Goal: Transaction & Acquisition: Purchase product/service

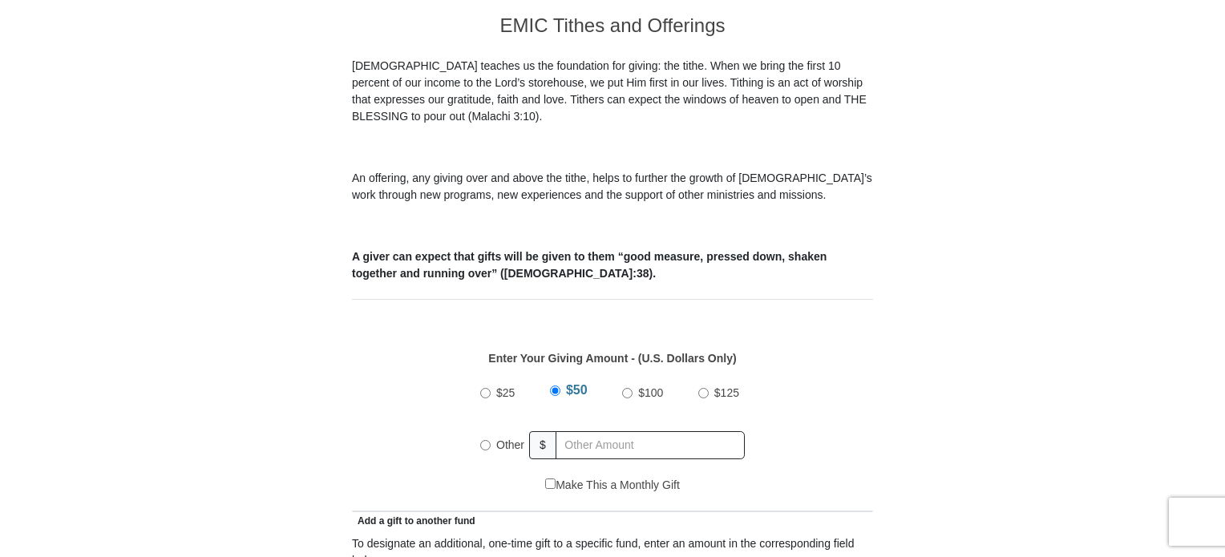
scroll to position [481, 0]
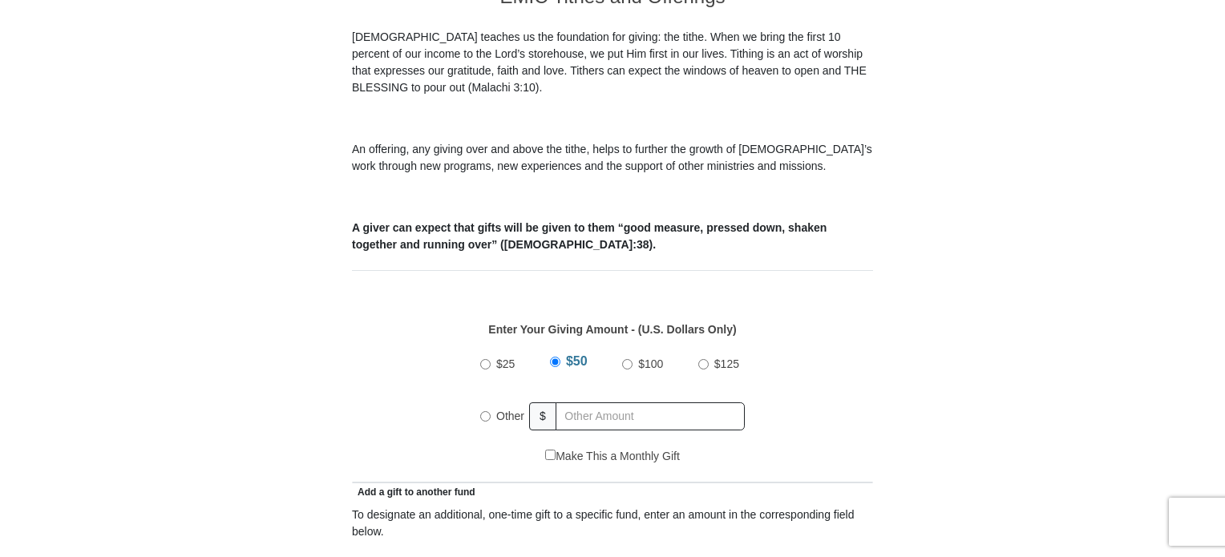
click at [483, 359] on input "$25" at bounding box center [485, 364] width 10 height 10
radio input "true"
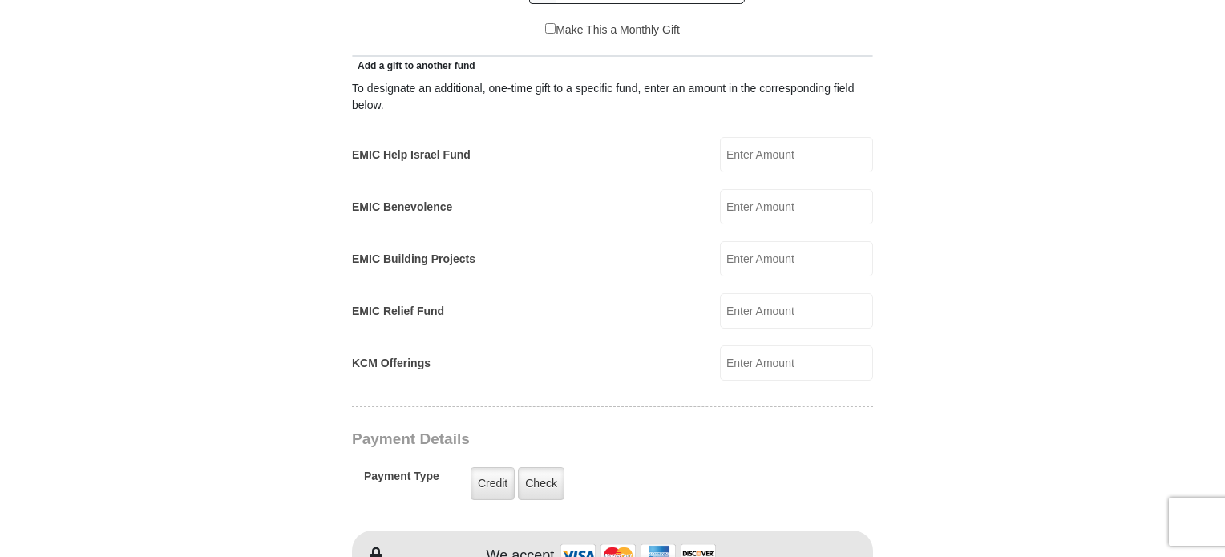
scroll to position [882, 0]
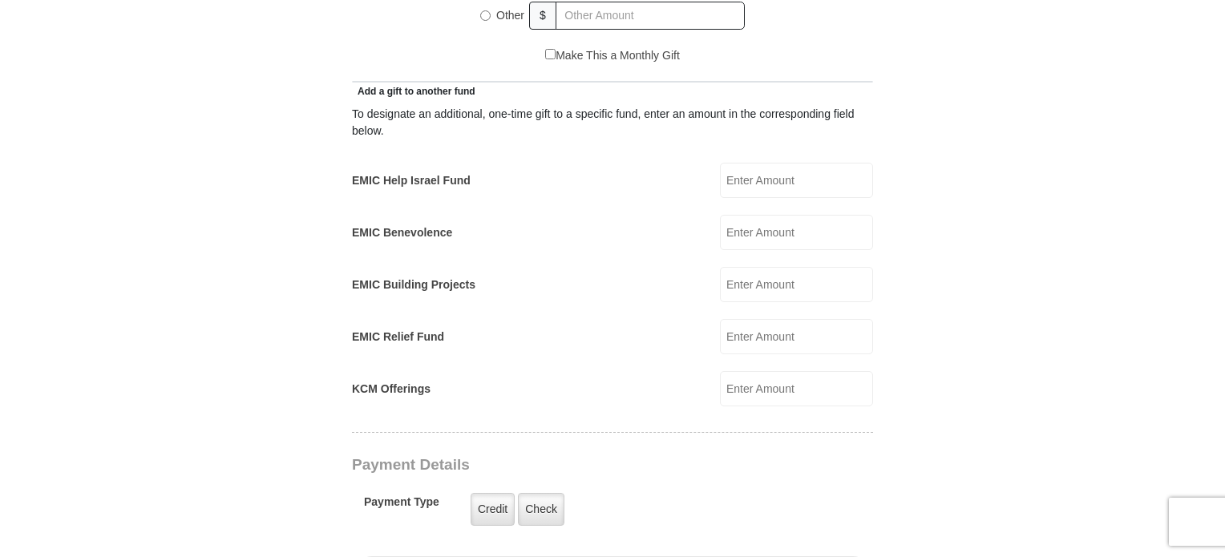
click at [744, 267] on input "EMIC Building Projects" at bounding box center [796, 284] width 153 height 35
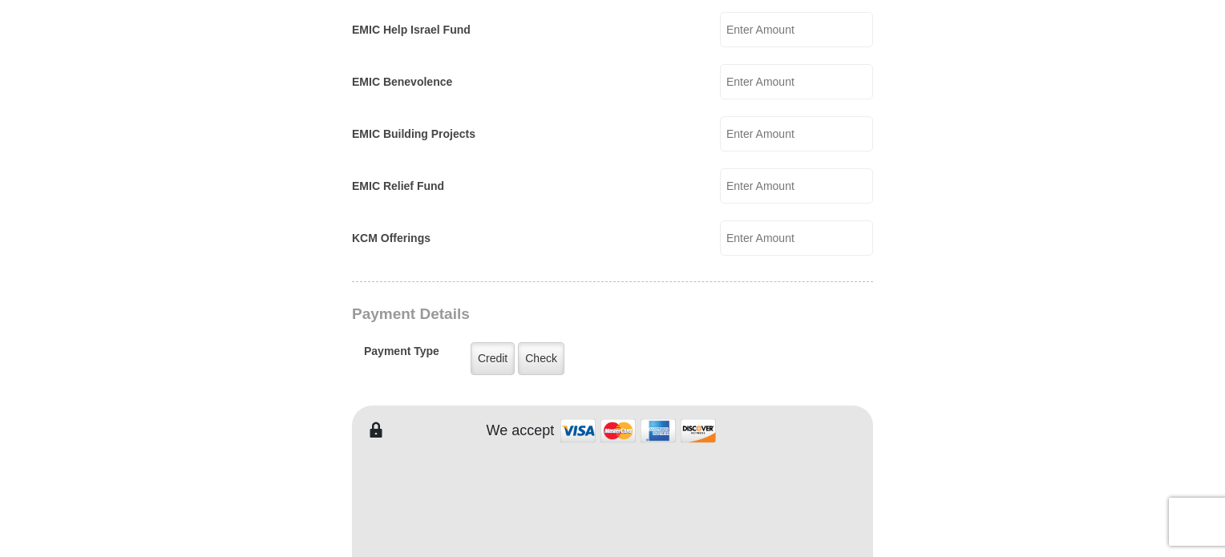
scroll to position [1042, 0]
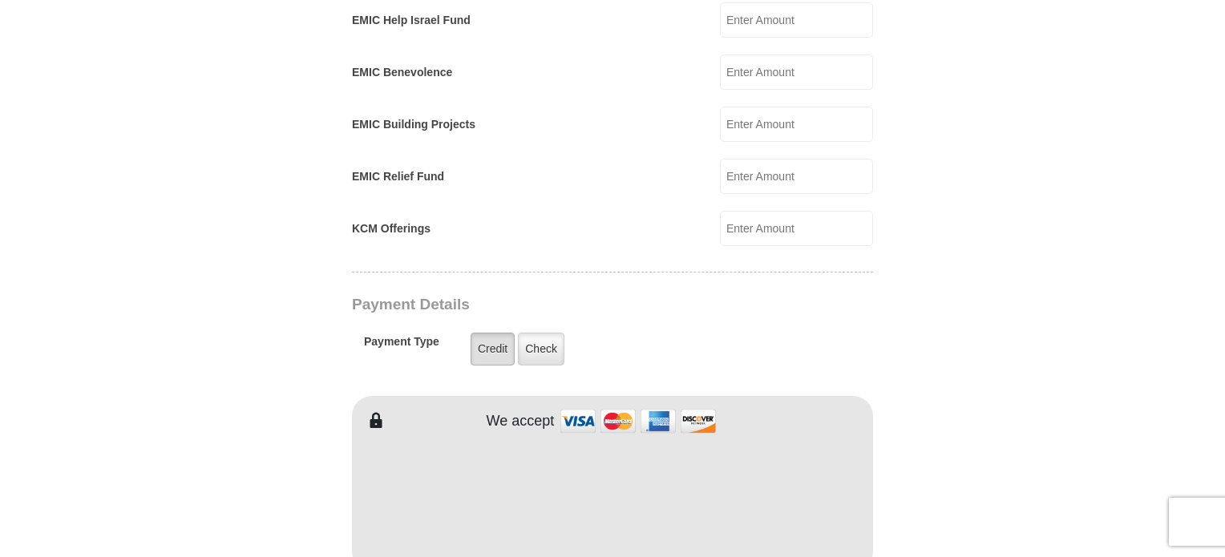
click at [487, 333] on label "Credit" at bounding box center [493, 349] width 44 height 33
click at [0, 0] on input "Credit" at bounding box center [0, 0] width 0 height 0
type input "Rae"
type input "Otte"
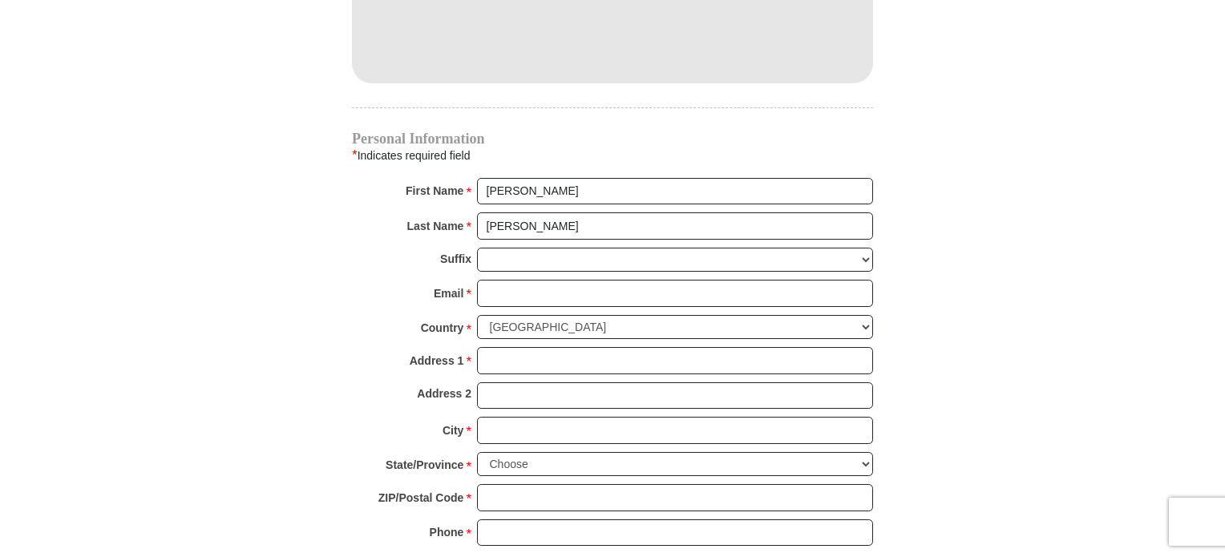
scroll to position [1523, 0]
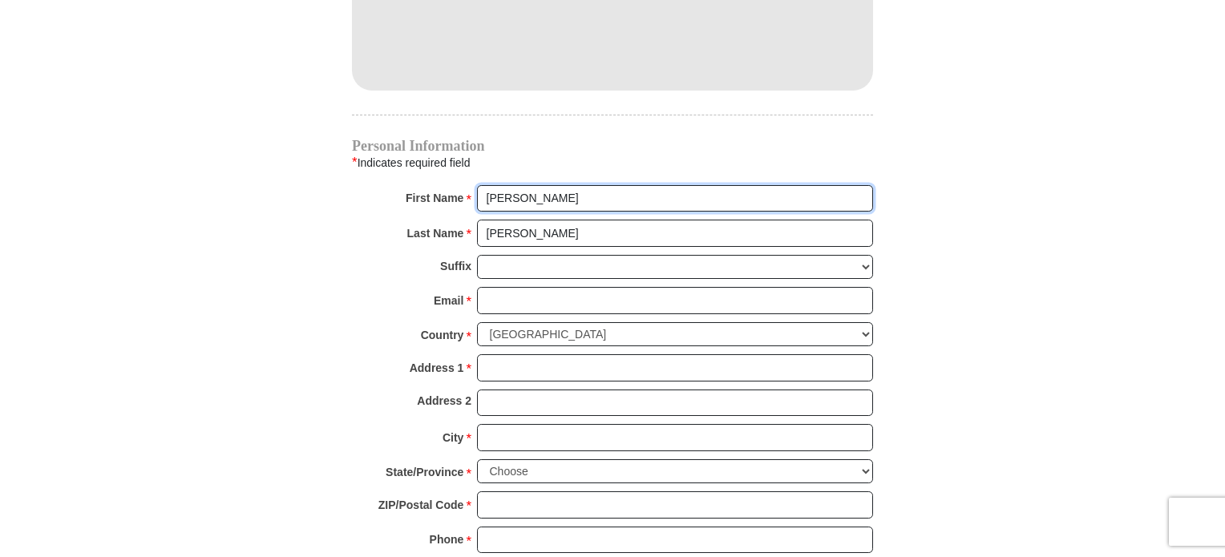
click at [535, 185] on input "Rae" at bounding box center [675, 198] width 396 height 27
type input "Rae"
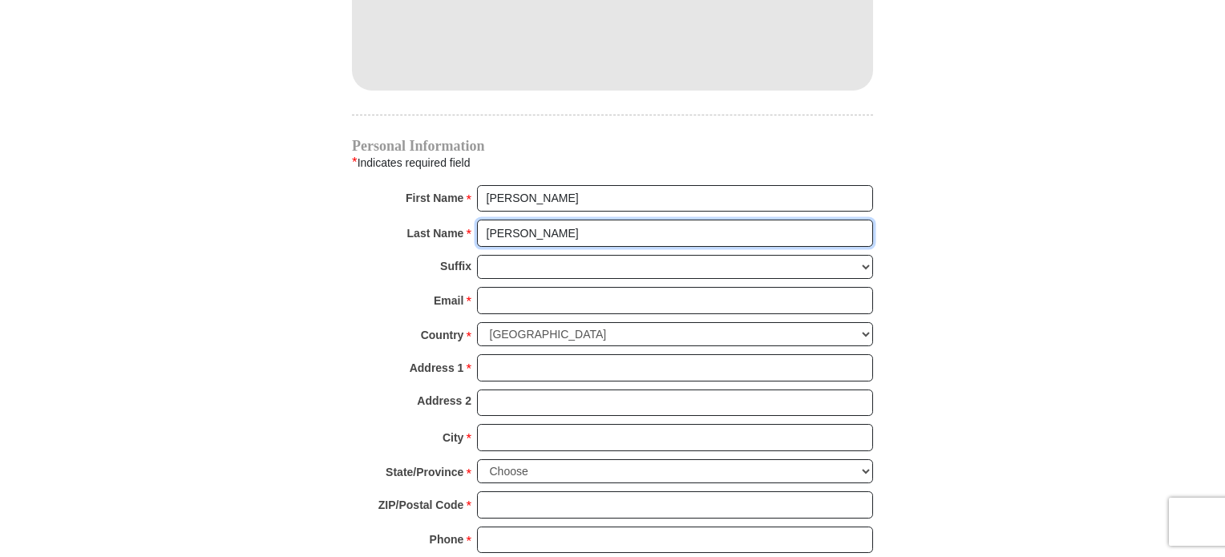
type input "A"
type input "Otte"
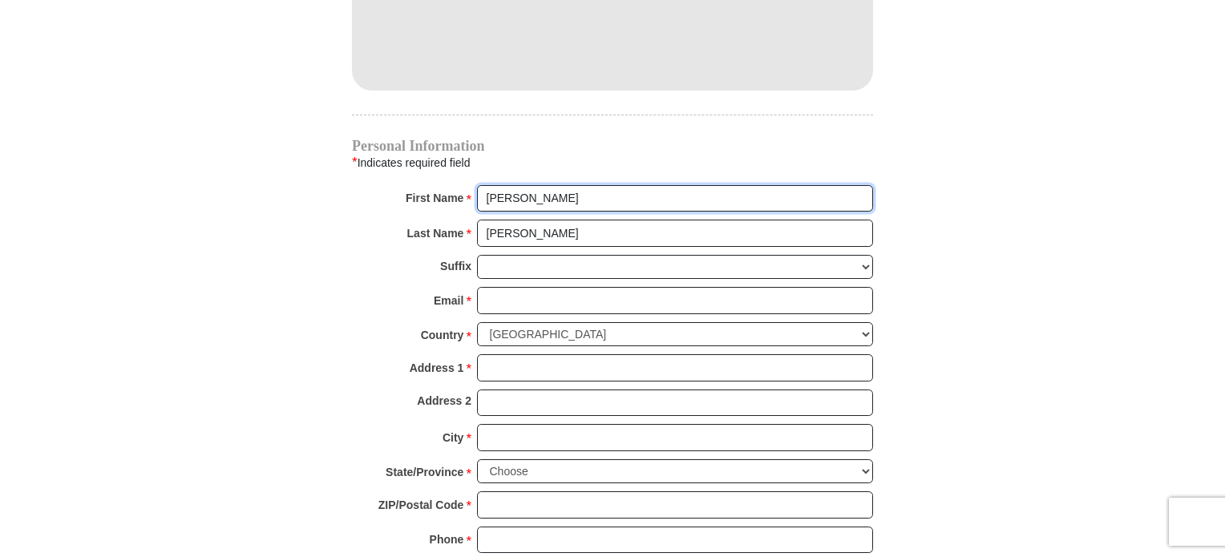
click at [535, 185] on input "Rae" at bounding box center [675, 198] width 396 height 27
type input "Rae Ann"
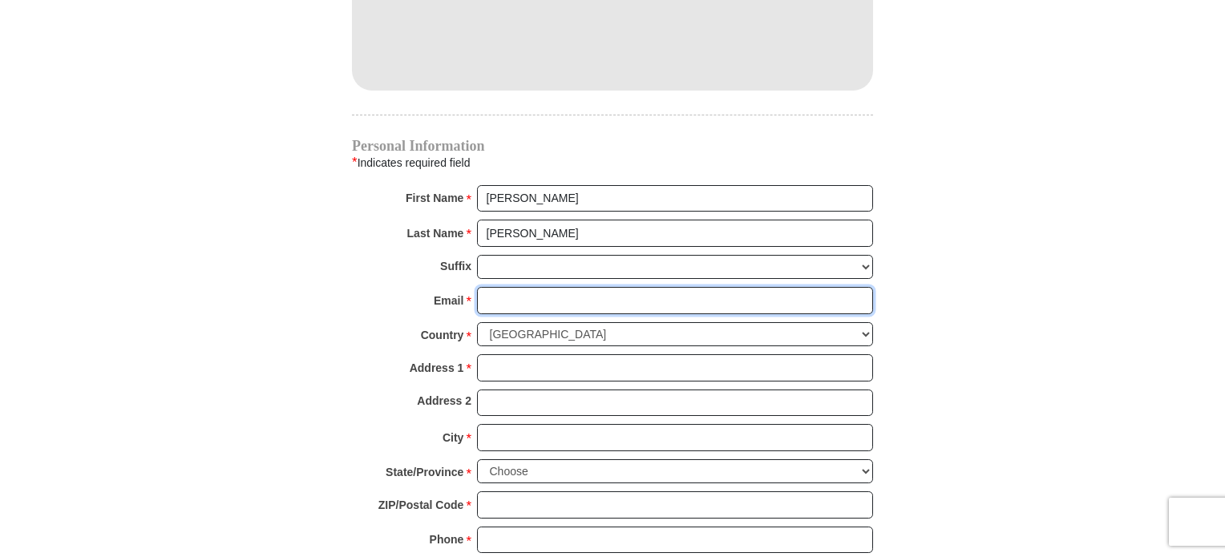
click at [507, 287] on input "Email *" at bounding box center [675, 300] width 396 height 27
type input "ottelec@gmail.com"
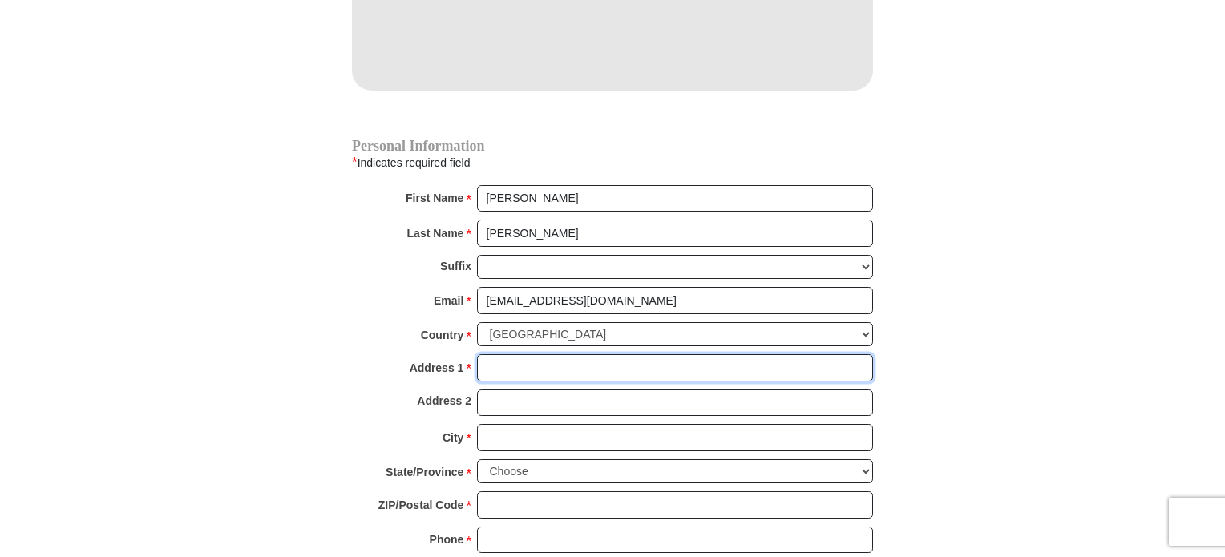
click at [503, 354] on input "Address 1 *" at bounding box center [675, 367] width 396 height 27
type input "2026 Keene Dr"
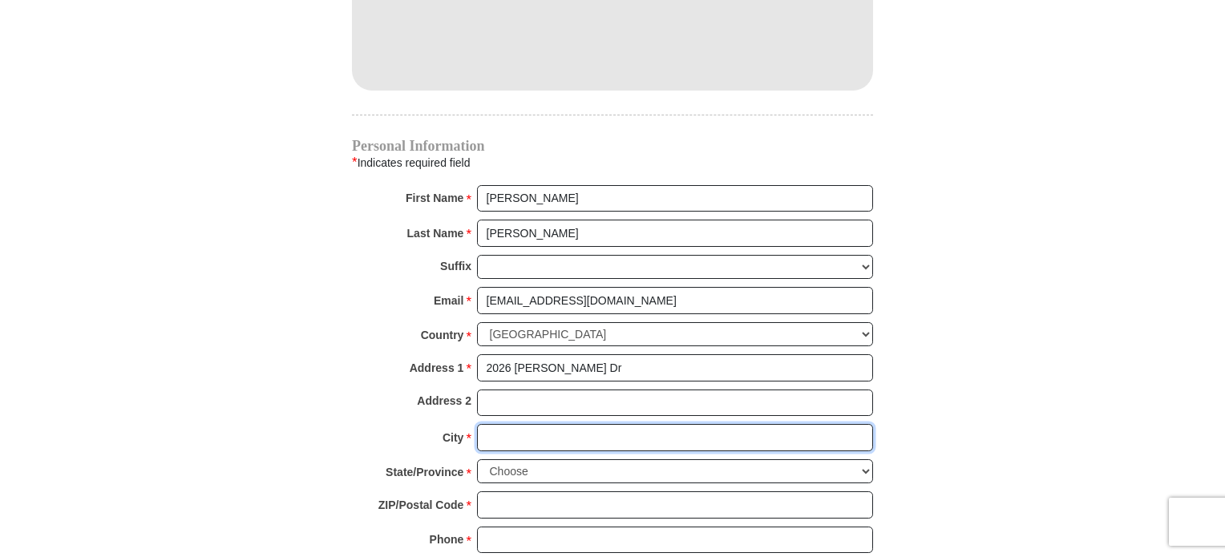
click at [497, 424] on input "City *" at bounding box center [675, 437] width 396 height 27
type input "Columbus"
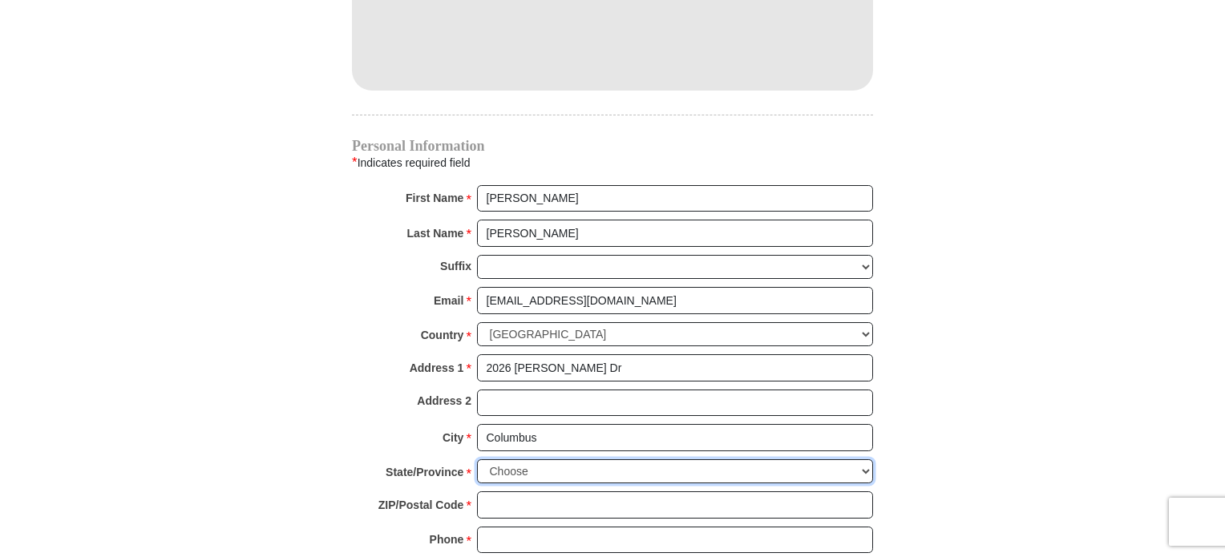
select select "NE"
type input "68601"
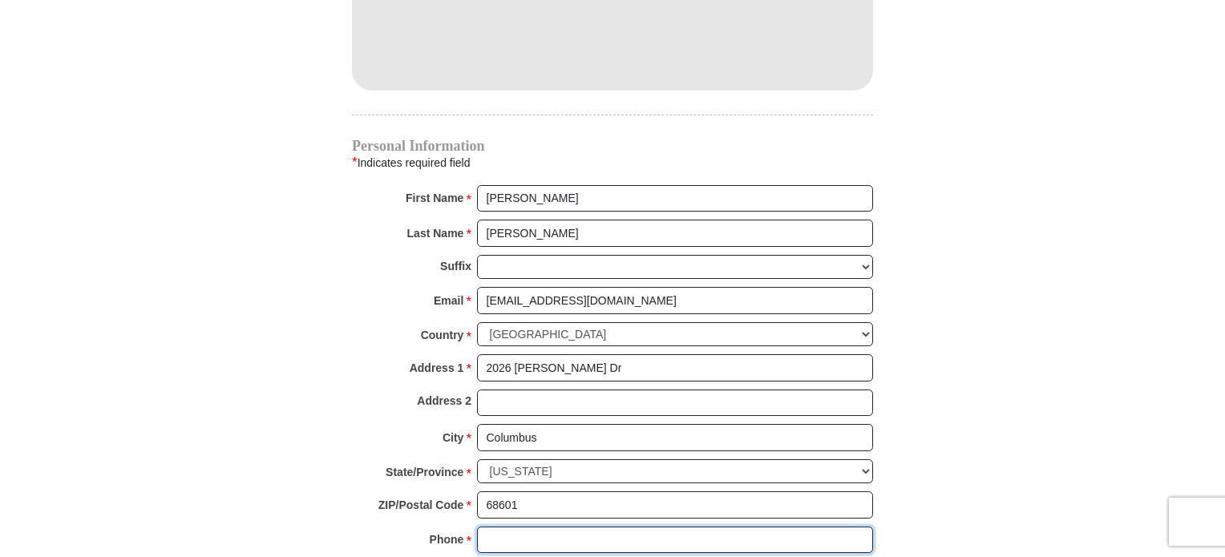
type input "4022762614"
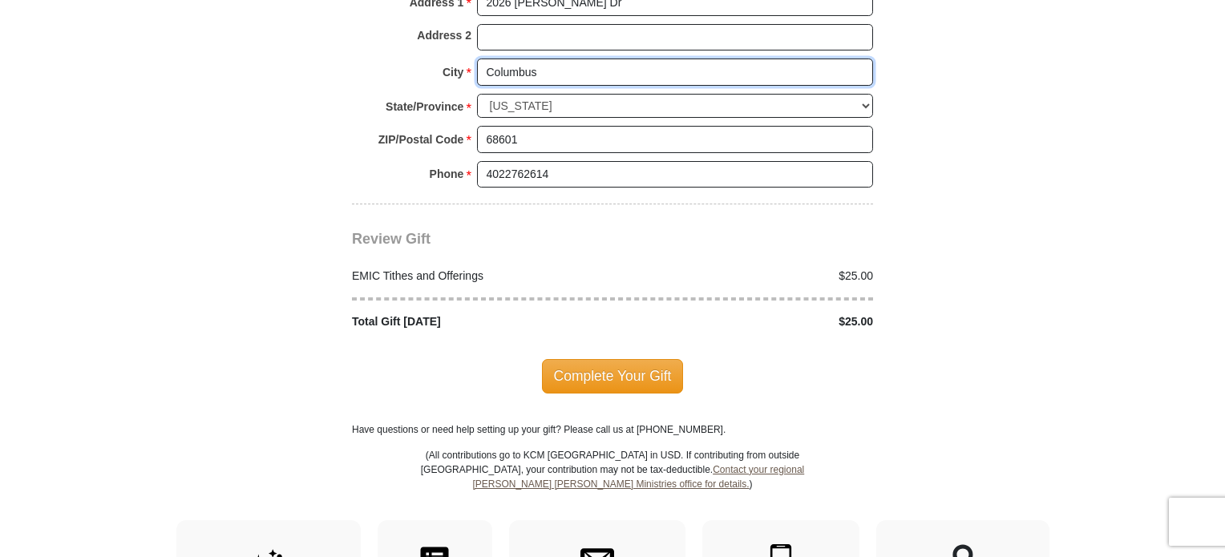
scroll to position [1924, 0]
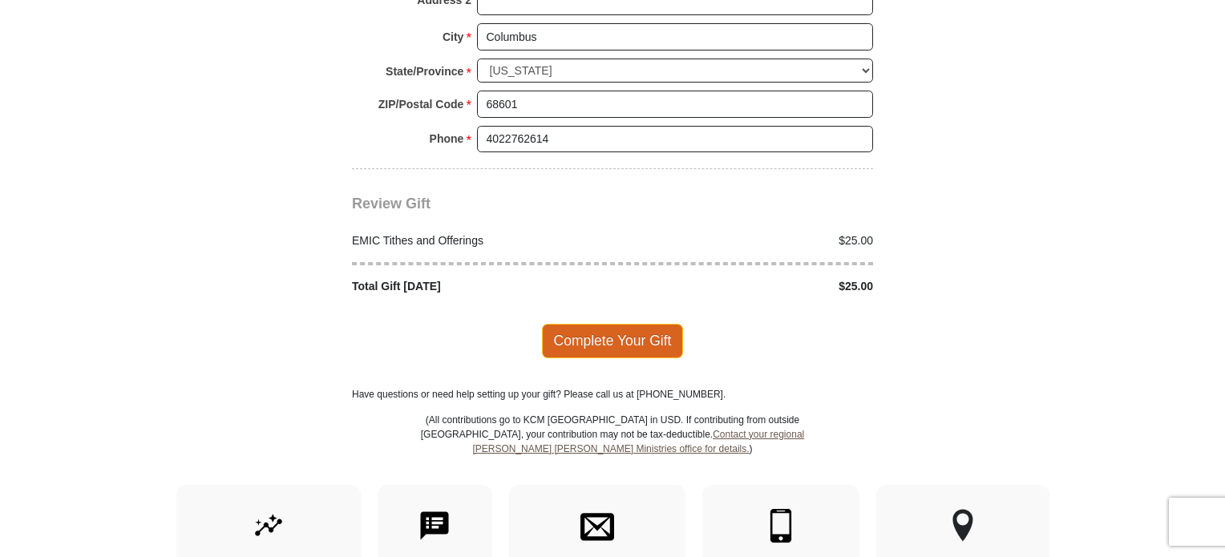
click at [598, 324] on span "Complete Your Gift" at bounding box center [613, 341] width 142 height 34
